Goal: Complete application form

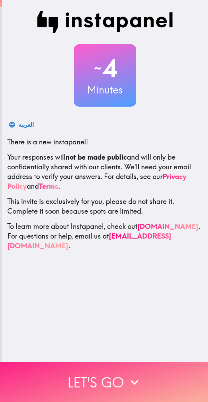
click at [127, 374] on icon "button" at bounding box center [134, 381] width 15 height 15
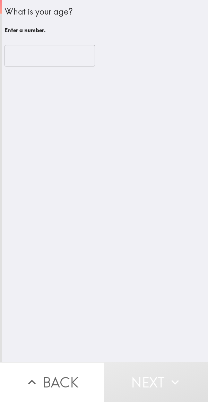
click at [67, 55] on input "number" at bounding box center [49, 55] width 90 height 21
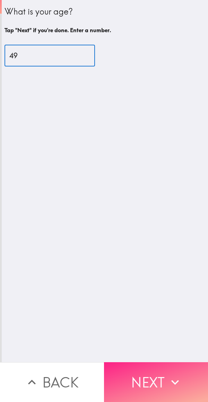
type input "49"
click at [150, 371] on button "Next" at bounding box center [156, 382] width 104 height 40
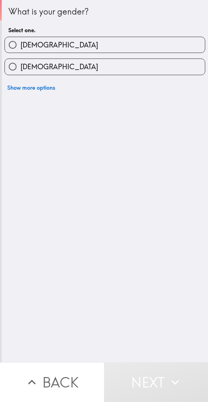
click at [149, 49] on label "[DEMOGRAPHIC_DATA]" at bounding box center [105, 45] width 200 height 16
click at [20, 49] on input "[DEMOGRAPHIC_DATA]" at bounding box center [13, 45] width 16 height 16
radio input "true"
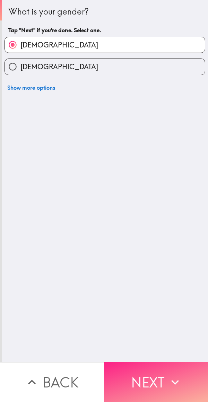
click at [152, 381] on button "Next" at bounding box center [156, 382] width 104 height 40
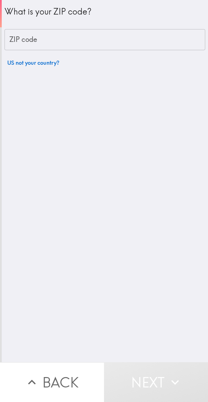
click at [151, 30] on input "ZIP code" at bounding box center [104, 39] width 200 height 21
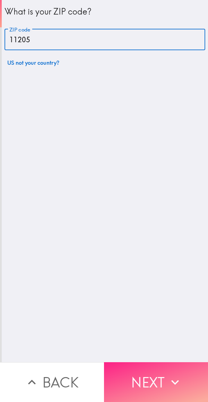
type input "11205"
click at [161, 374] on button "Next" at bounding box center [156, 382] width 104 height 40
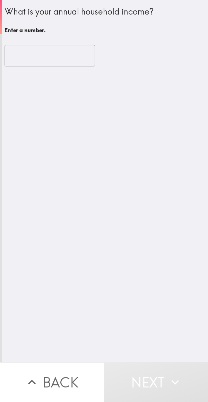
type input "-1"
click at [80, 58] on input "-1" at bounding box center [49, 55] width 90 height 21
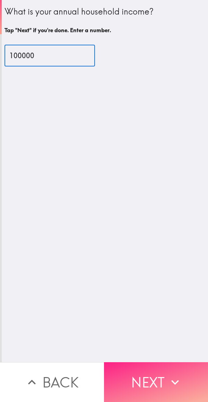
type input "100000"
click at [161, 375] on button "Next" at bounding box center [156, 382] width 104 height 40
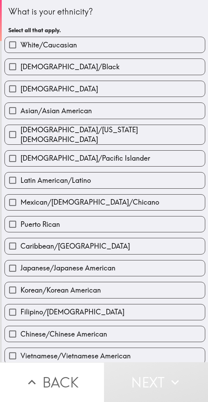
click at [166, 39] on label "White/Caucasian" at bounding box center [105, 45] width 200 height 16
click at [20, 39] on input "White/Caucasian" at bounding box center [13, 45] width 16 height 16
checkbox input "true"
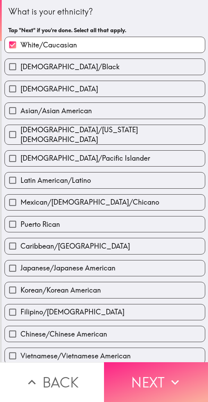
click at [159, 375] on button "Next" at bounding box center [156, 382] width 104 height 40
